Goal: Navigation & Orientation: Understand site structure

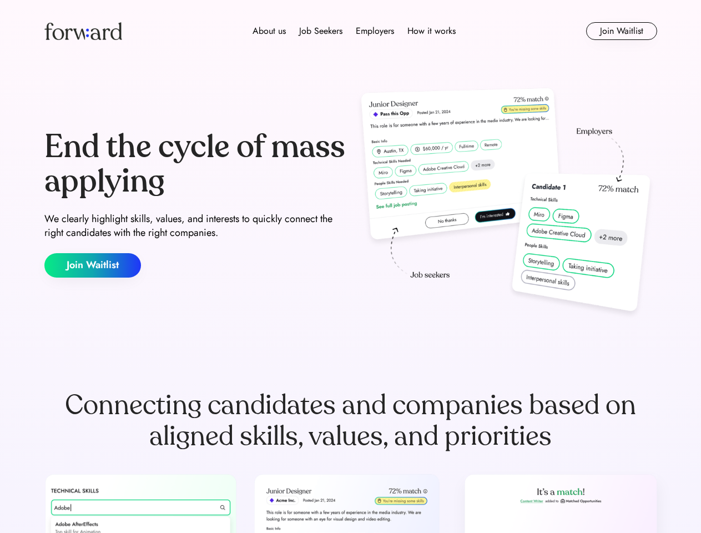
click at [350, 266] on div "End the cycle of mass applying We clearly highlight skills, values, and interes…" at bounding box center [350, 203] width 613 height 239
click at [351, 31] on div "About us Job Seekers Employers How it works" at bounding box center [353, 30] width 437 height 13
click at [83, 31] on img at bounding box center [83, 31] width 78 height 18
click at [354, 31] on div "About us Job Seekers Employers How it works" at bounding box center [353, 30] width 437 height 13
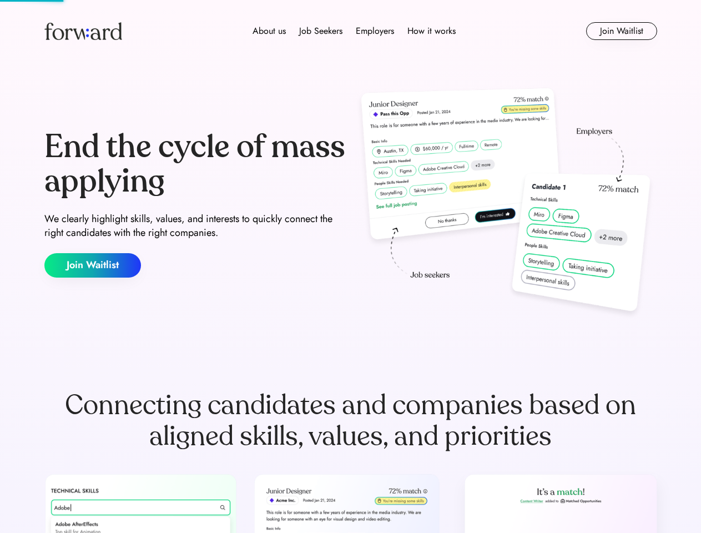
click at [269, 31] on div "About us" at bounding box center [268, 30] width 33 height 13
click at [321, 31] on div "Job Seekers" at bounding box center [320, 30] width 43 height 13
click at [375, 31] on div "Employers" at bounding box center [375, 30] width 38 height 13
click at [431, 31] on div "How it works" at bounding box center [431, 30] width 48 height 13
click at [621, 31] on button "Join Waitlist" at bounding box center [621, 31] width 71 height 18
